Goal: Communication & Community: Share content

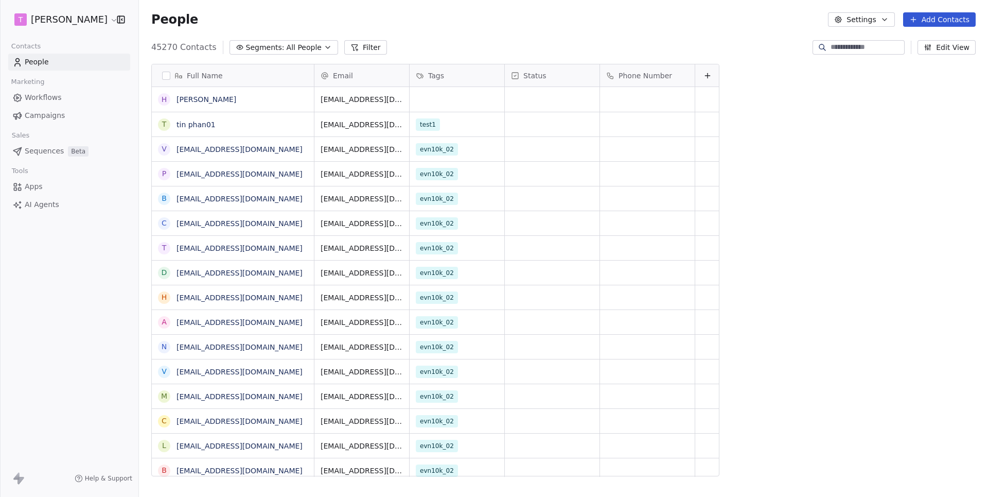
scroll to position [437, 849]
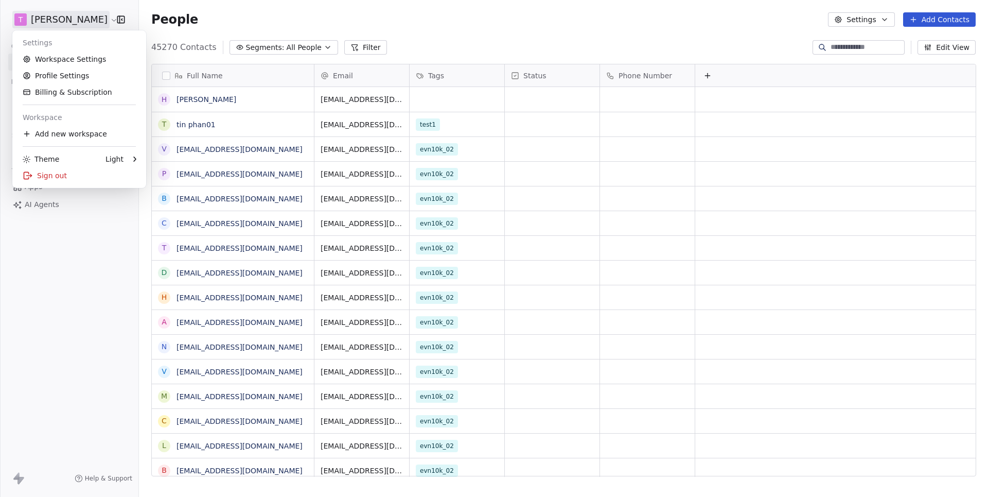
click at [68, 18] on html "[PERSON_NAME] Contacts People Marketing Workflows Campaigns Sales Sequences Bet…" at bounding box center [494, 248] width 988 height 497
click at [68, 55] on link "Workspace Settings" at bounding box center [79, 59] width 126 height 16
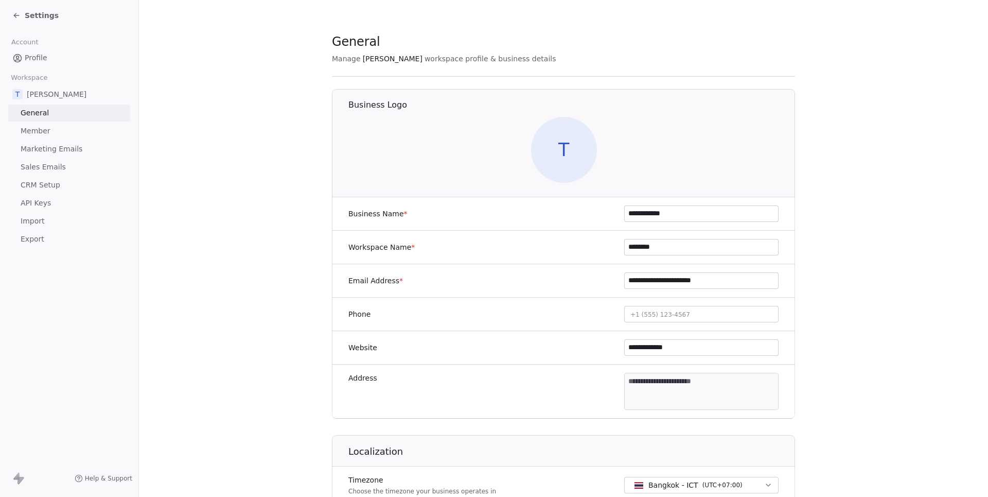
click at [48, 165] on span "Sales Emails" at bounding box center [43, 167] width 45 height 11
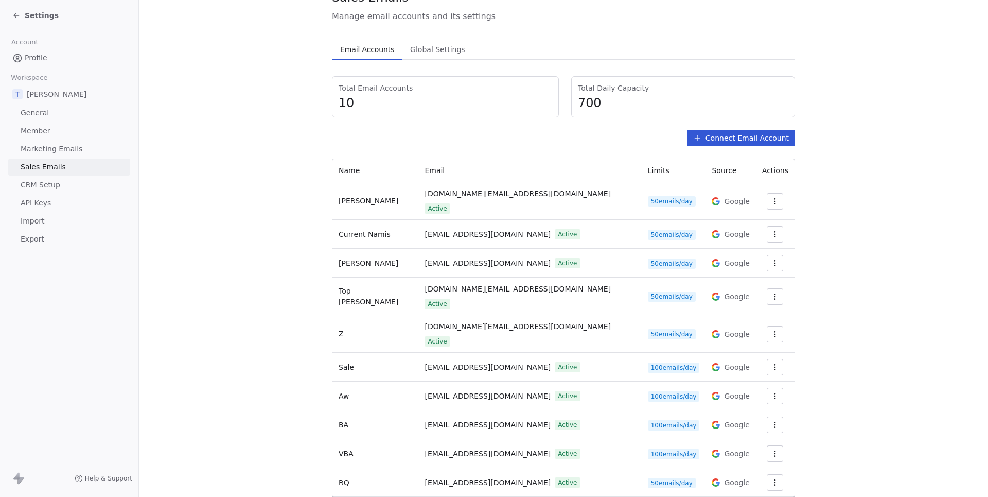
scroll to position [45, 0]
click at [771, 448] on icon "button" at bounding box center [775, 452] width 8 height 8
click at [744, 445] on span "Settings" at bounding box center [754, 449] width 29 height 11
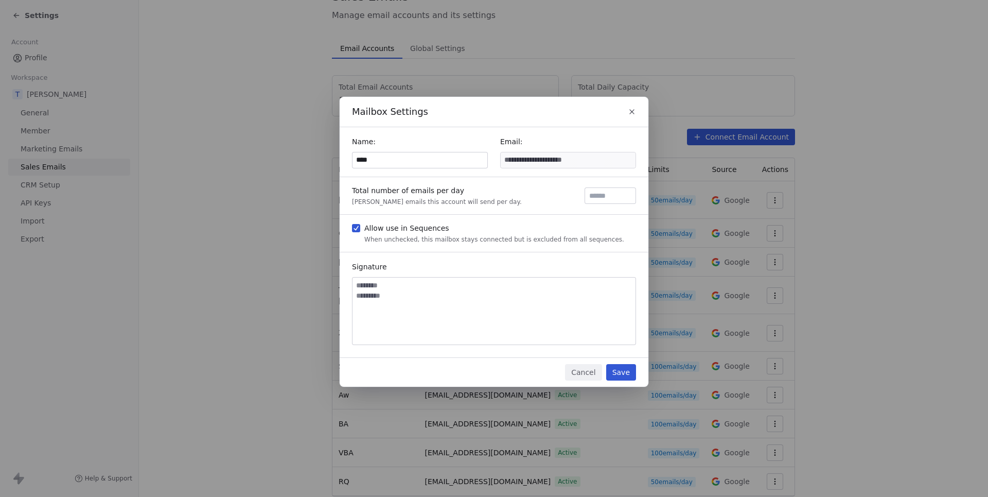
click at [398, 155] on input "****" at bounding box center [420, 159] width 135 height 15
click at [624, 370] on button "Save" at bounding box center [621, 372] width 30 height 16
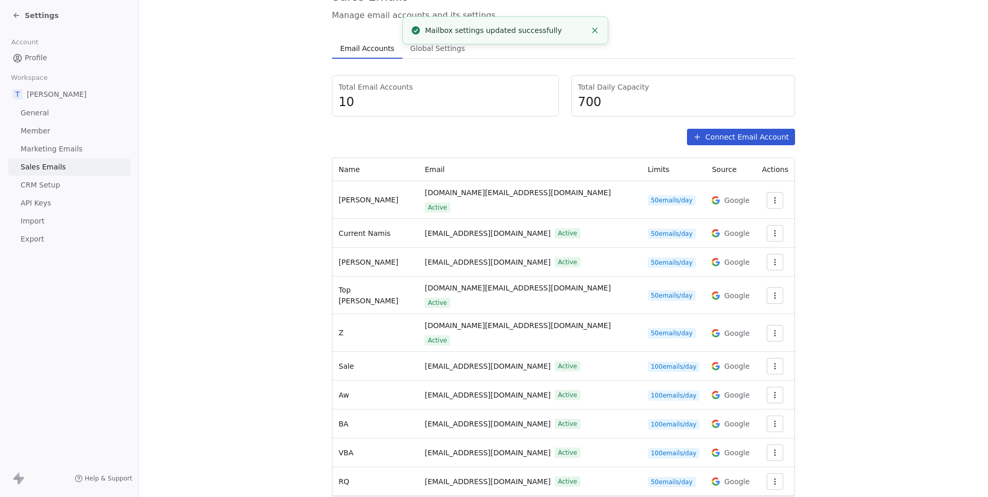
click at [43, 15] on span "Settings" at bounding box center [42, 15] width 34 height 10
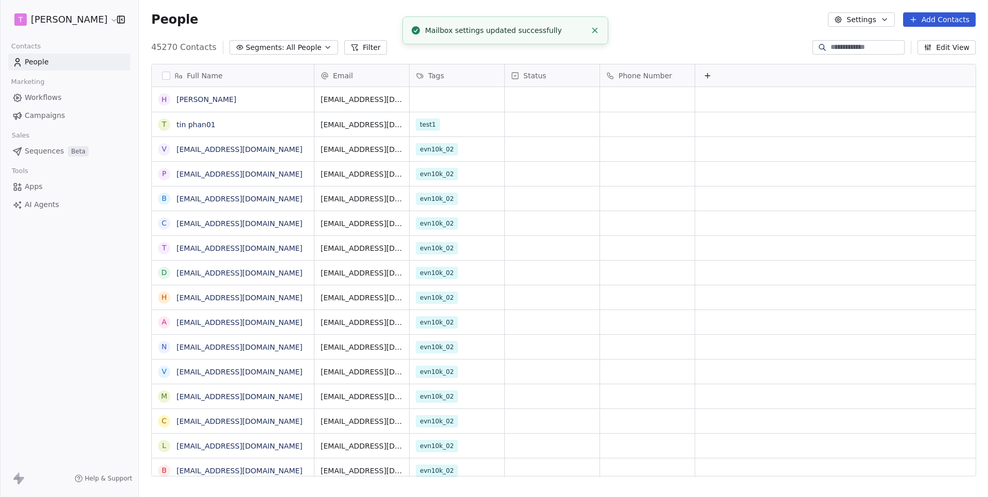
scroll to position [437, 849]
click at [193, 96] on link "[PERSON_NAME]" at bounding box center [207, 99] width 60 height 8
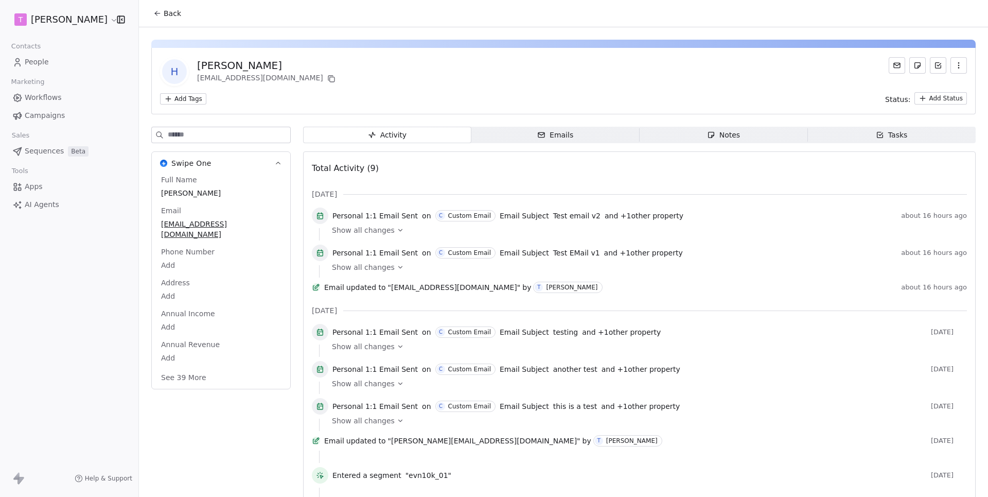
click at [256, 231] on div "Full Name [PERSON_NAME] Email [EMAIL_ADDRESS][DOMAIN_NAME] Phone Number Add Add…" at bounding box center [221, 280] width 124 height 210
click at [256, 230] on div "[EMAIL_ADDRESS][DOMAIN_NAME]" at bounding box center [221, 229] width 124 height 23
click at [256, 230] on span "[EMAIL_ADDRESS][DOMAIN_NAME]" at bounding box center [221, 229] width 119 height 21
type input "*"
type input "**********"
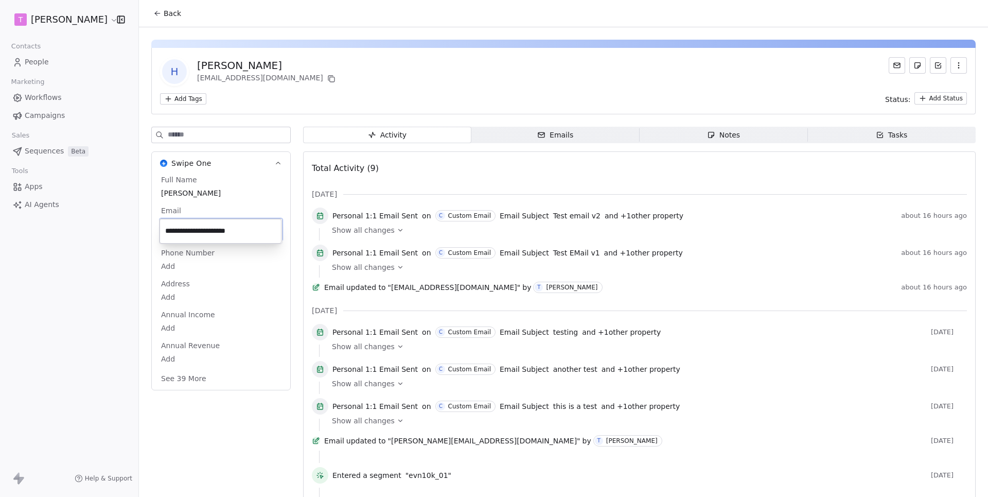
click at [270, 405] on html "[PERSON_NAME] Contacts People Marketing Workflows Campaigns Sales Sequences Bet…" at bounding box center [494, 248] width 988 height 497
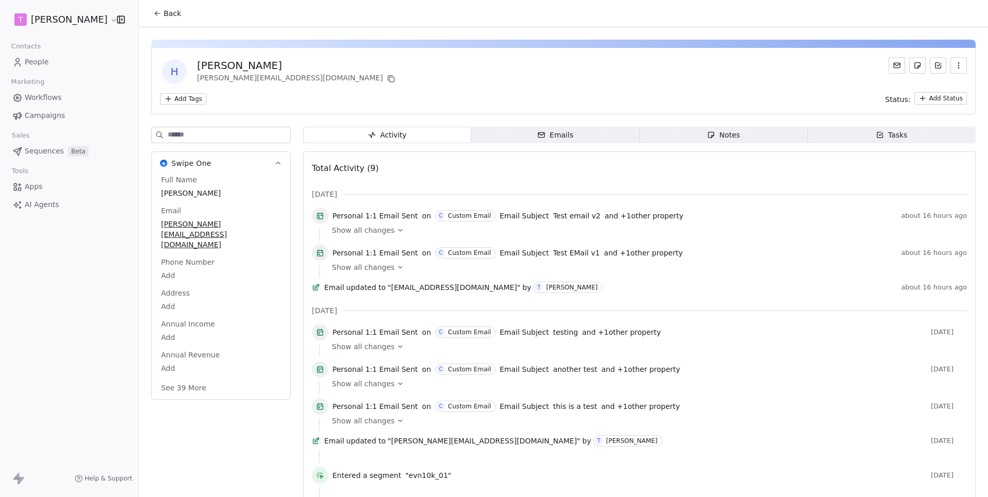
click at [548, 128] on span "Emails Emails" at bounding box center [556, 135] width 168 height 16
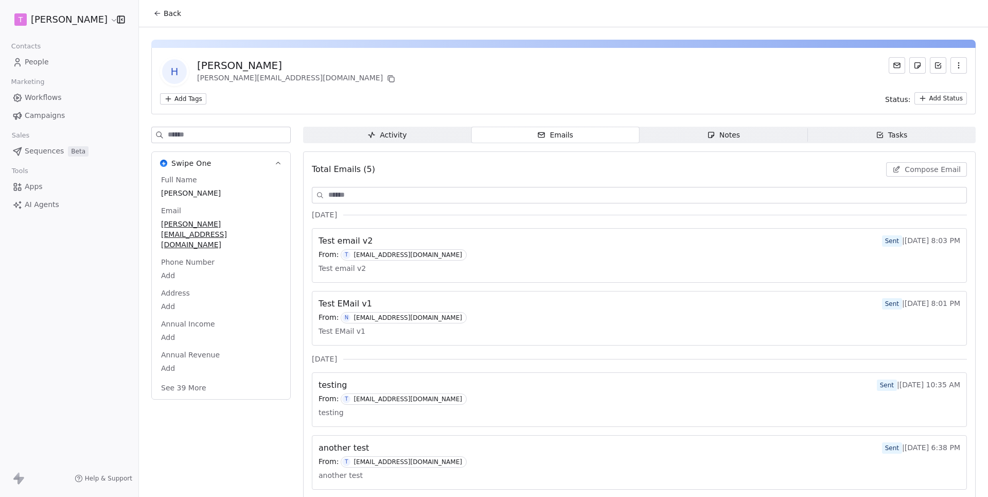
click at [939, 172] on span "Compose Email" at bounding box center [933, 169] width 56 height 10
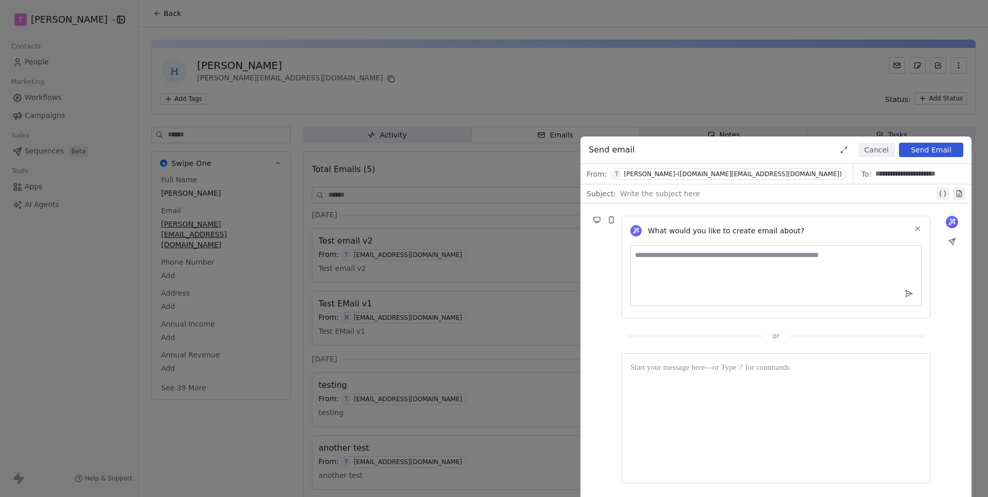
click at [708, 187] on div at bounding box center [777, 193] width 315 height 12
click at [659, 196] on div "**********" at bounding box center [778, 193] width 316 height 12
copy div "**********"
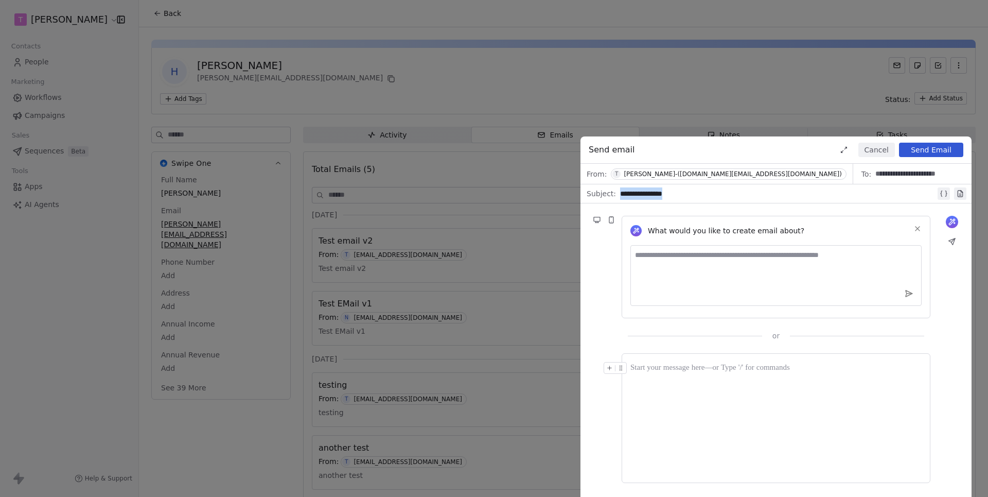
click at [674, 388] on div at bounding box center [776, 418] width 291 height 112
click at [919, 150] on button "Send Email" at bounding box center [931, 150] width 64 height 14
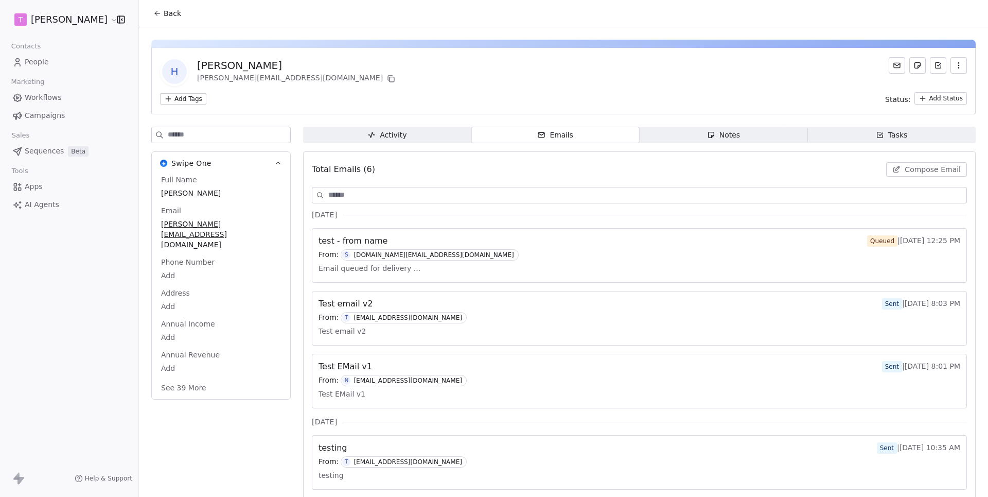
click at [328, 248] on div "test - from name Queued | [DATE] 12:25 PM From: S [DOMAIN_NAME][EMAIL_ADDRESS][…" at bounding box center [640, 248] width 642 height 26
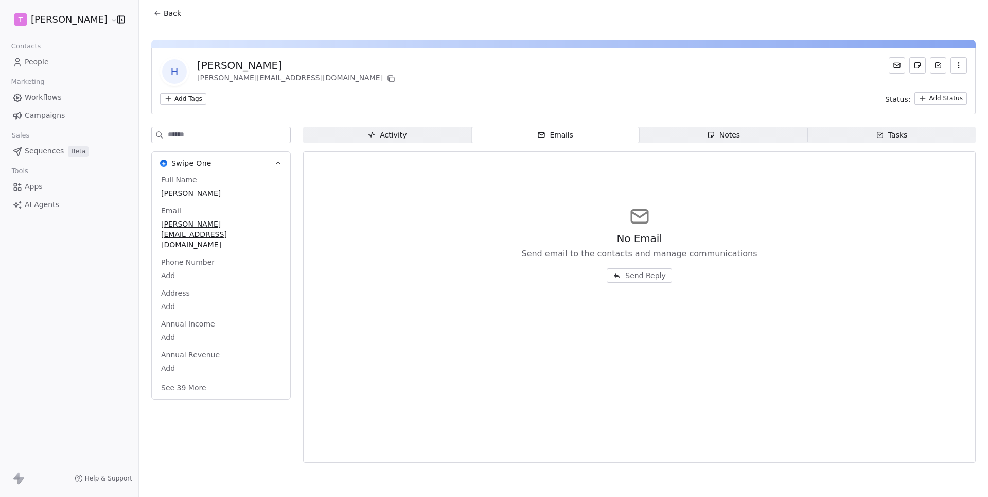
click at [423, 136] on span "Activity Activity" at bounding box center [387, 135] width 168 height 16
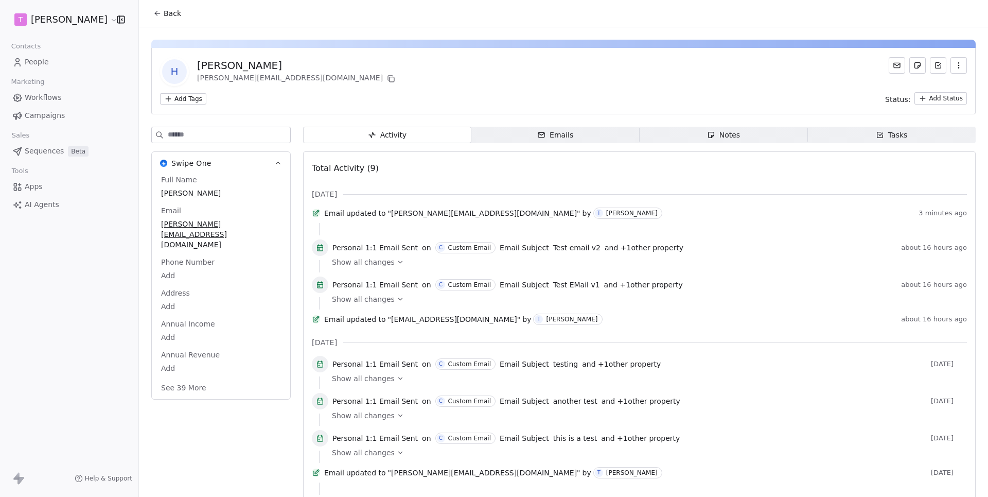
click at [571, 142] on span "Emails Emails" at bounding box center [556, 135] width 168 height 16
